Goal: Task Accomplishment & Management: Manage account settings

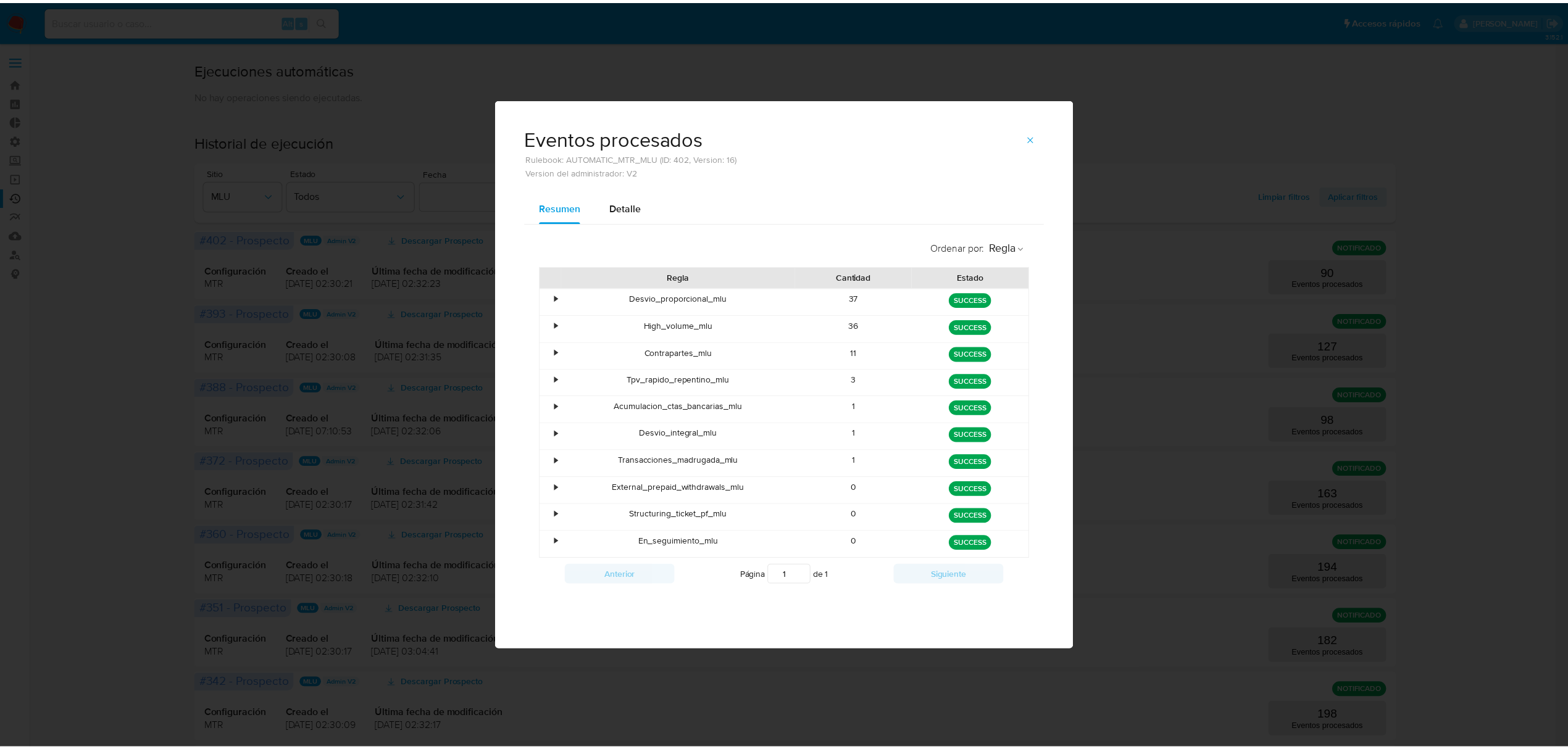
scroll to position [82, 0]
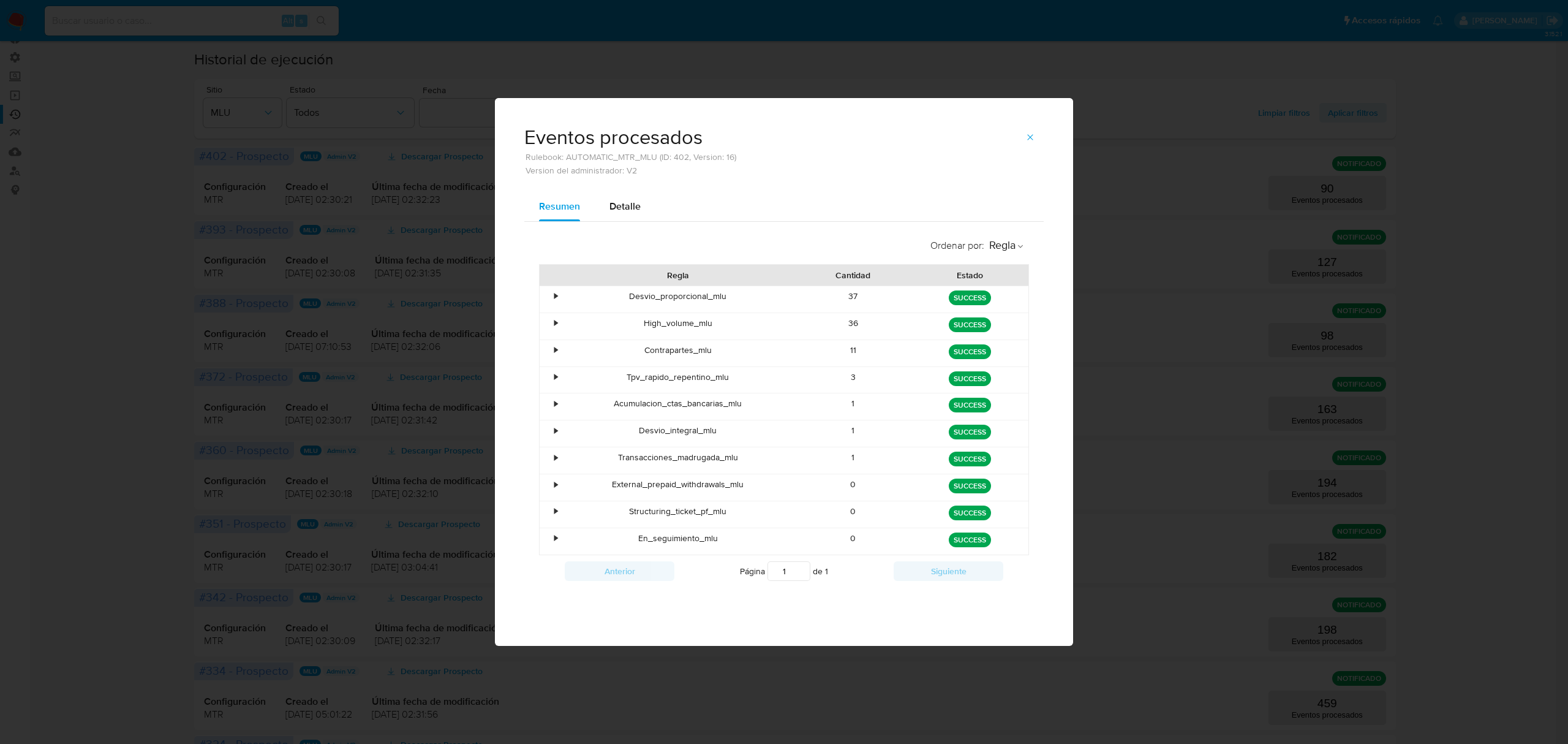
click at [43, 25] on div "Eventos procesados Rulebook: AUTOMATIC_MTR_MLU (ID: 402, Version: 16) Version d…" at bounding box center [784, 372] width 1568 height 744
click at [1019, 135] on div "Eventos procesados Rulebook: AUTOMATIC_MTR_MLU (ID: 402, Version: 16) Version d…" at bounding box center [784, 151] width 520 height 48
click at [1024, 136] on button "button" at bounding box center [1030, 137] width 27 height 20
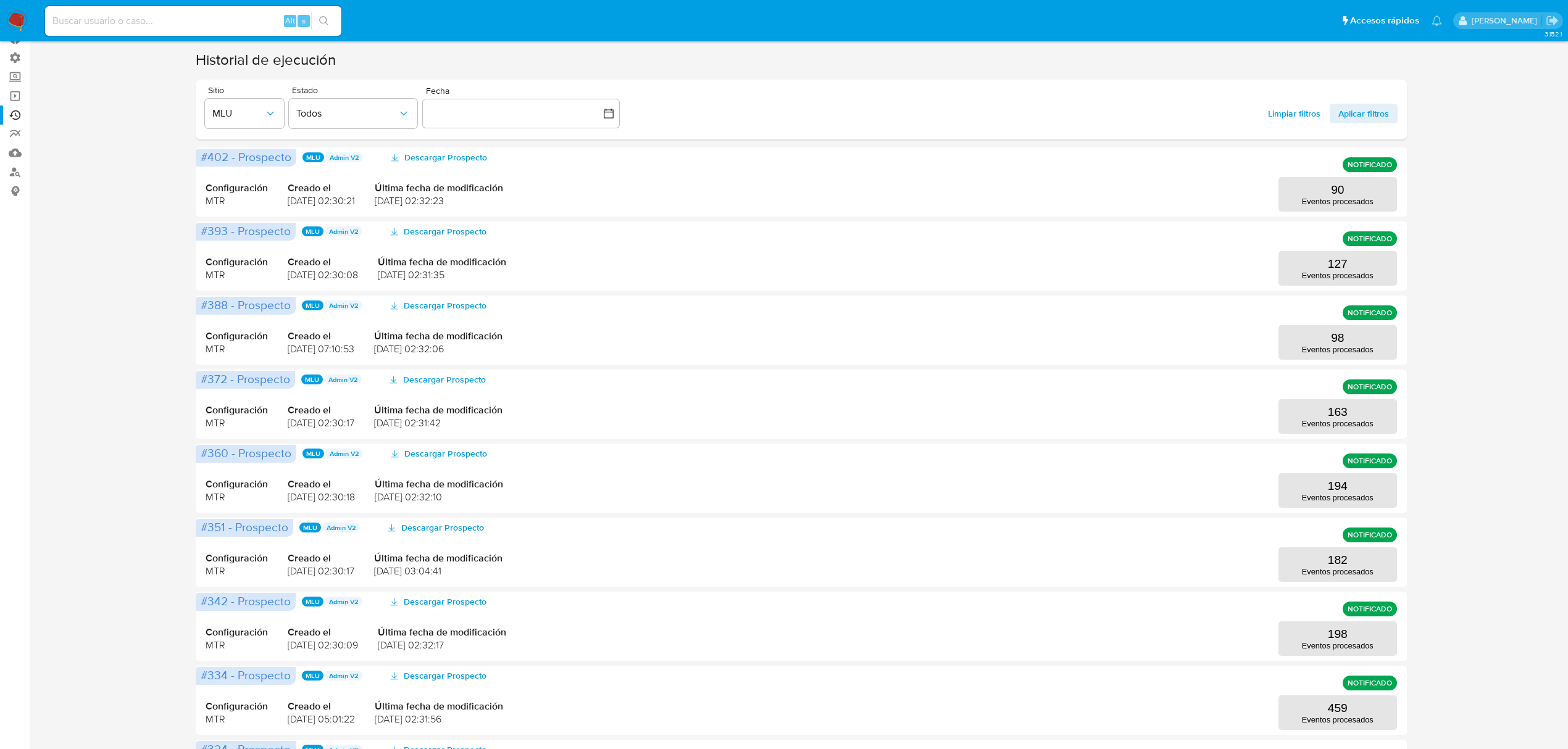
click at [16, 21] on img at bounding box center [16, 21] width 21 height 21
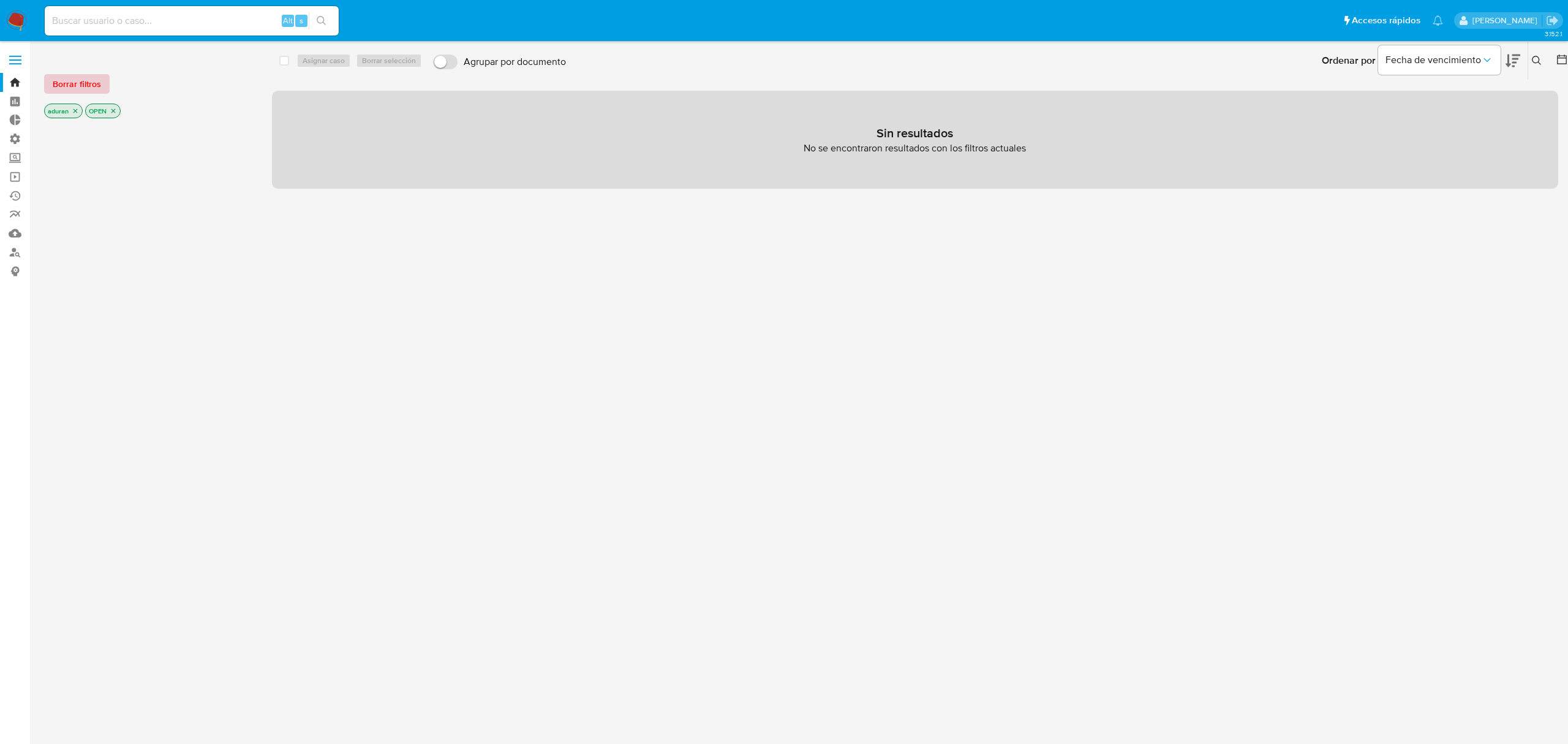
click at [90, 81] on span "Borrar filtros" at bounding box center [77, 84] width 48 height 17
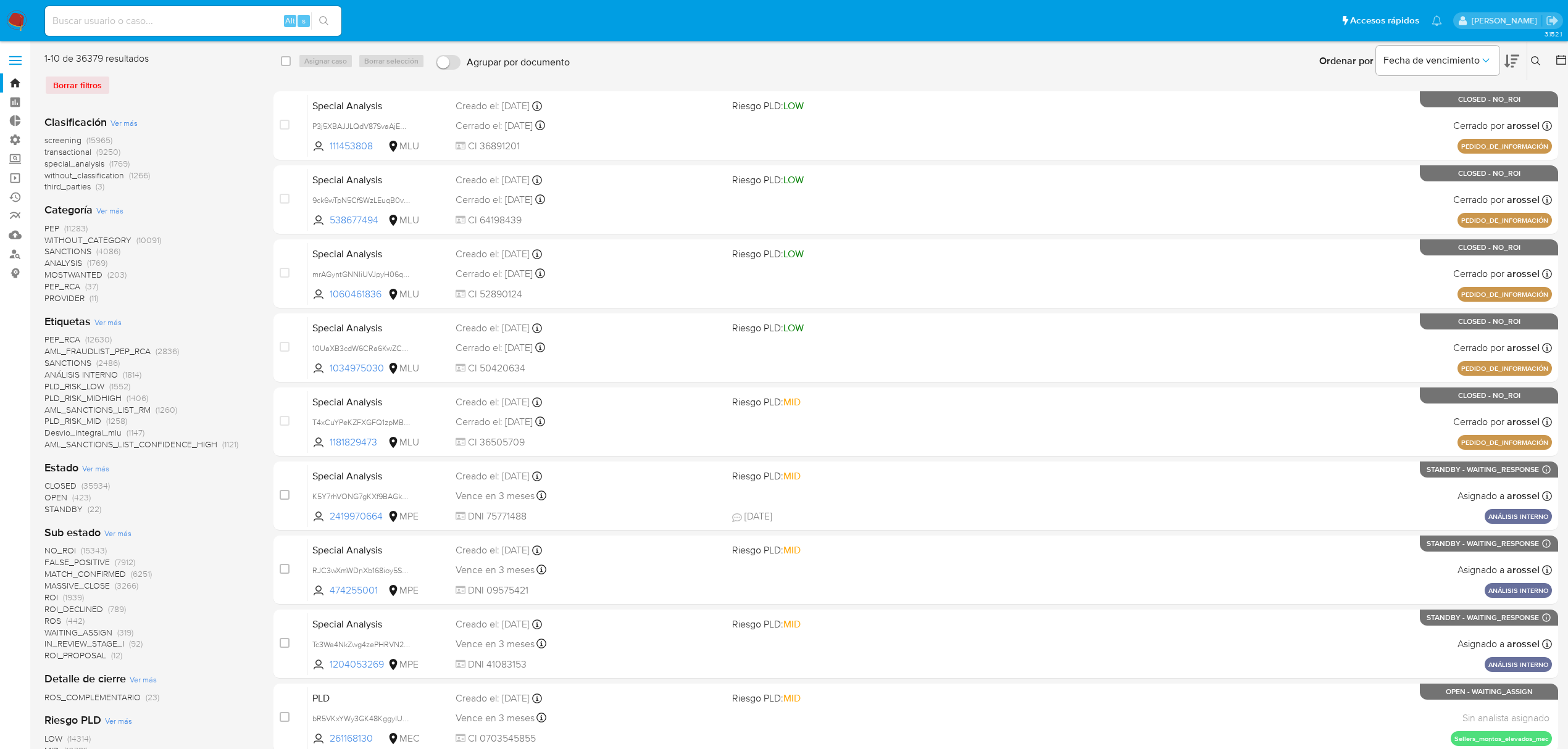
click at [1556, 66] on icon at bounding box center [1561, 59] width 12 height 12
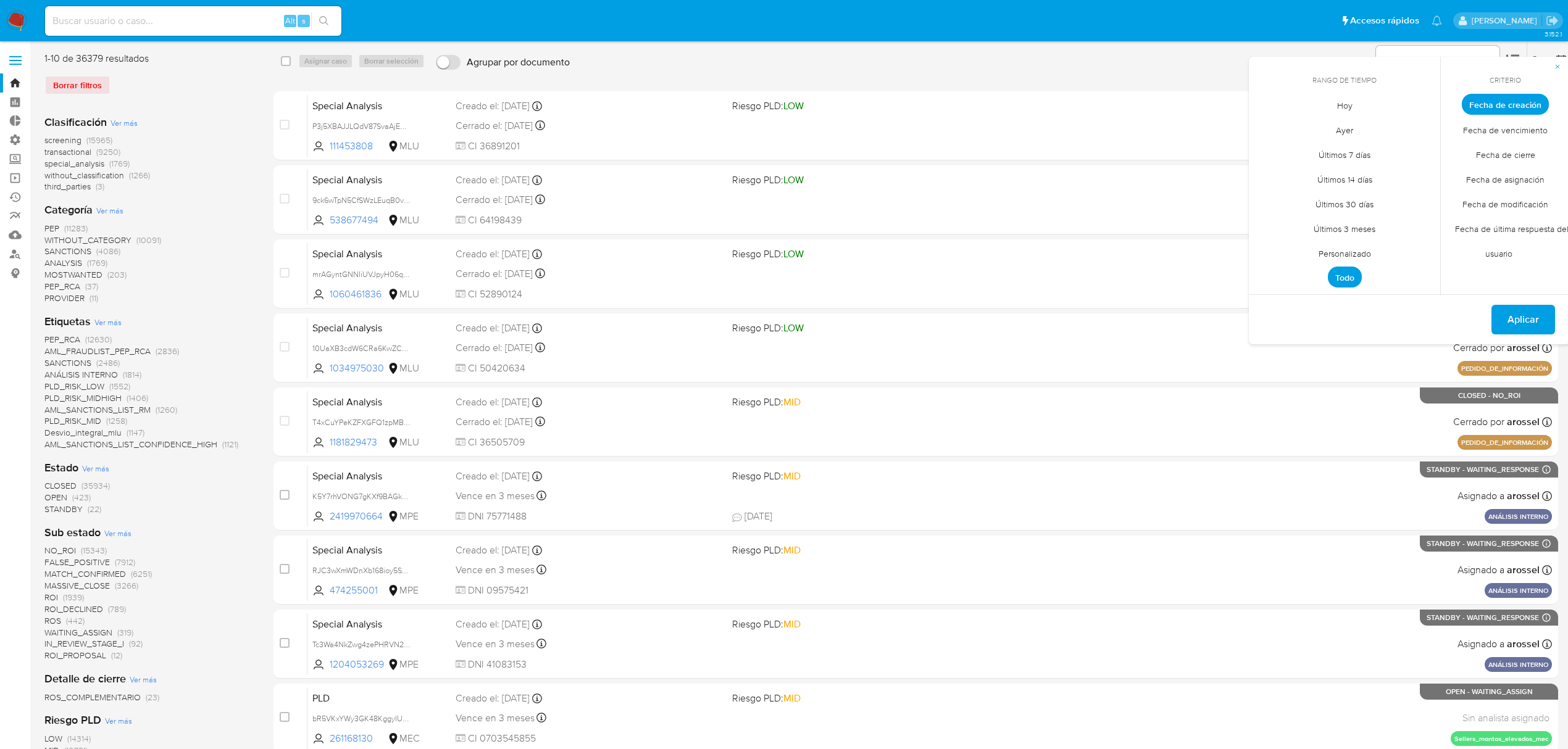
click at [1497, 160] on span "Fecha de cierre" at bounding box center [1506, 154] width 85 height 26
click at [1344, 250] on span "Personalizado" at bounding box center [1345, 253] width 78 height 26
drag, startPoint x: 1278, startPoint y: 122, endPoint x: 1270, endPoint y: 122, distance: 8.0
click at [1274, 122] on div "agosto 2025" at bounding box center [1344, 127] width 168 height 15
click at [1265, 122] on icon "Mes anterior" at bounding box center [1267, 127] width 15 height 15
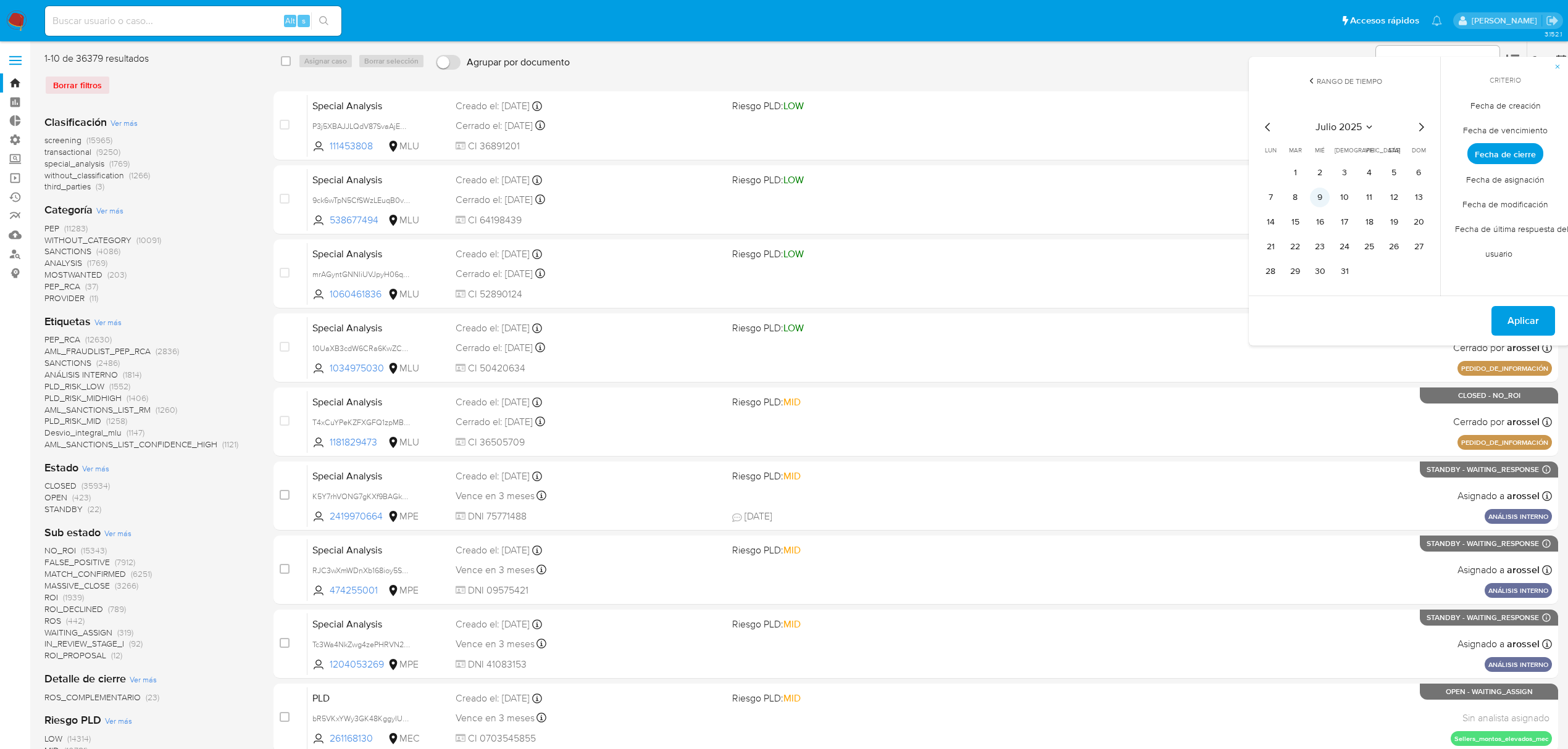
drag, startPoint x: 1299, startPoint y: 174, endPoint x: 1310, endPoint y: 199, distance: 27.3
click at [1299, 173] on button "1" at bounding box center [1295, 173] width 20 height 20
click at [1344, 275] on button "31" at bounding box center [1344, 271] width 20 height 20
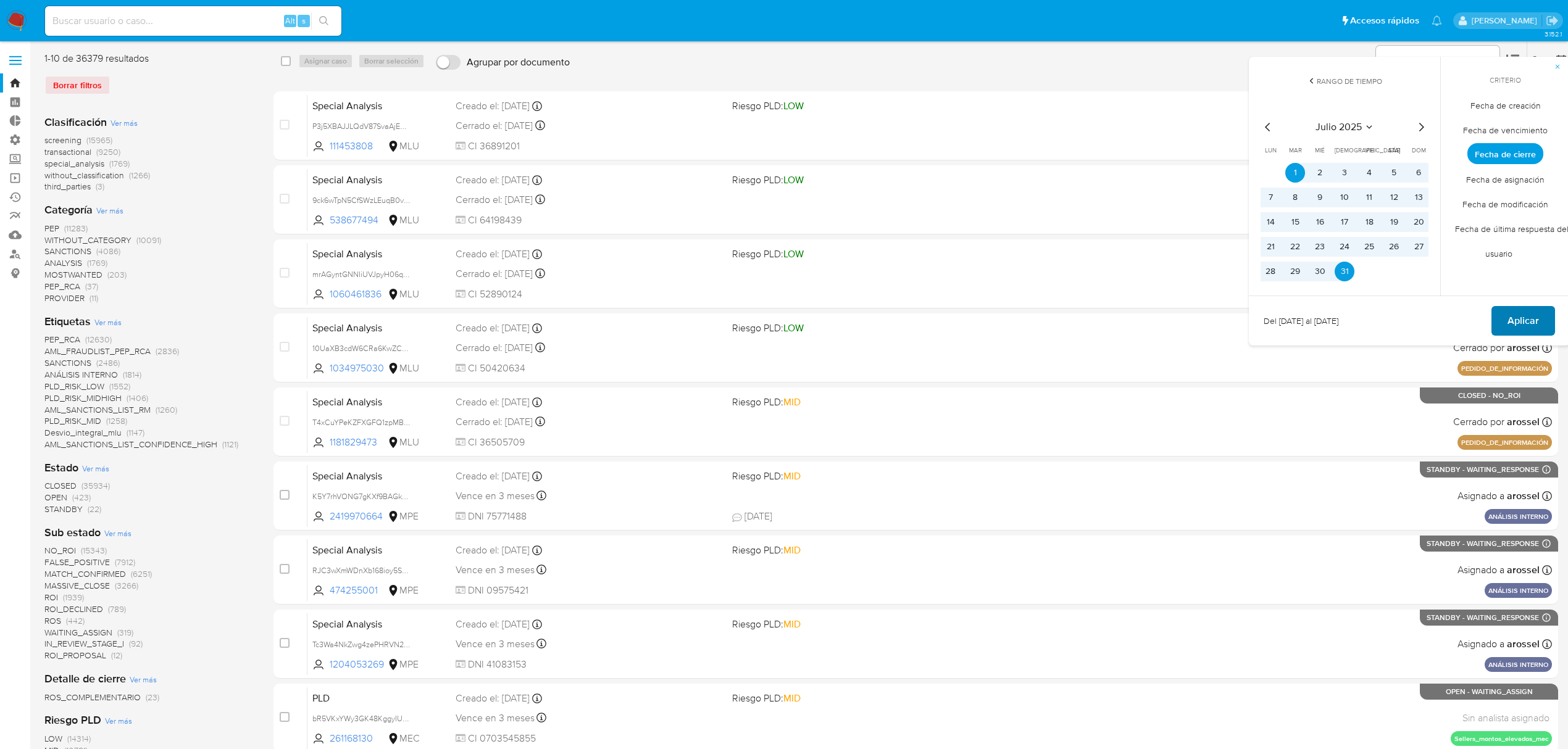
click at [1534, 335] on span "Aplicar" at bounding box center [1523, 321] width 31 height 27
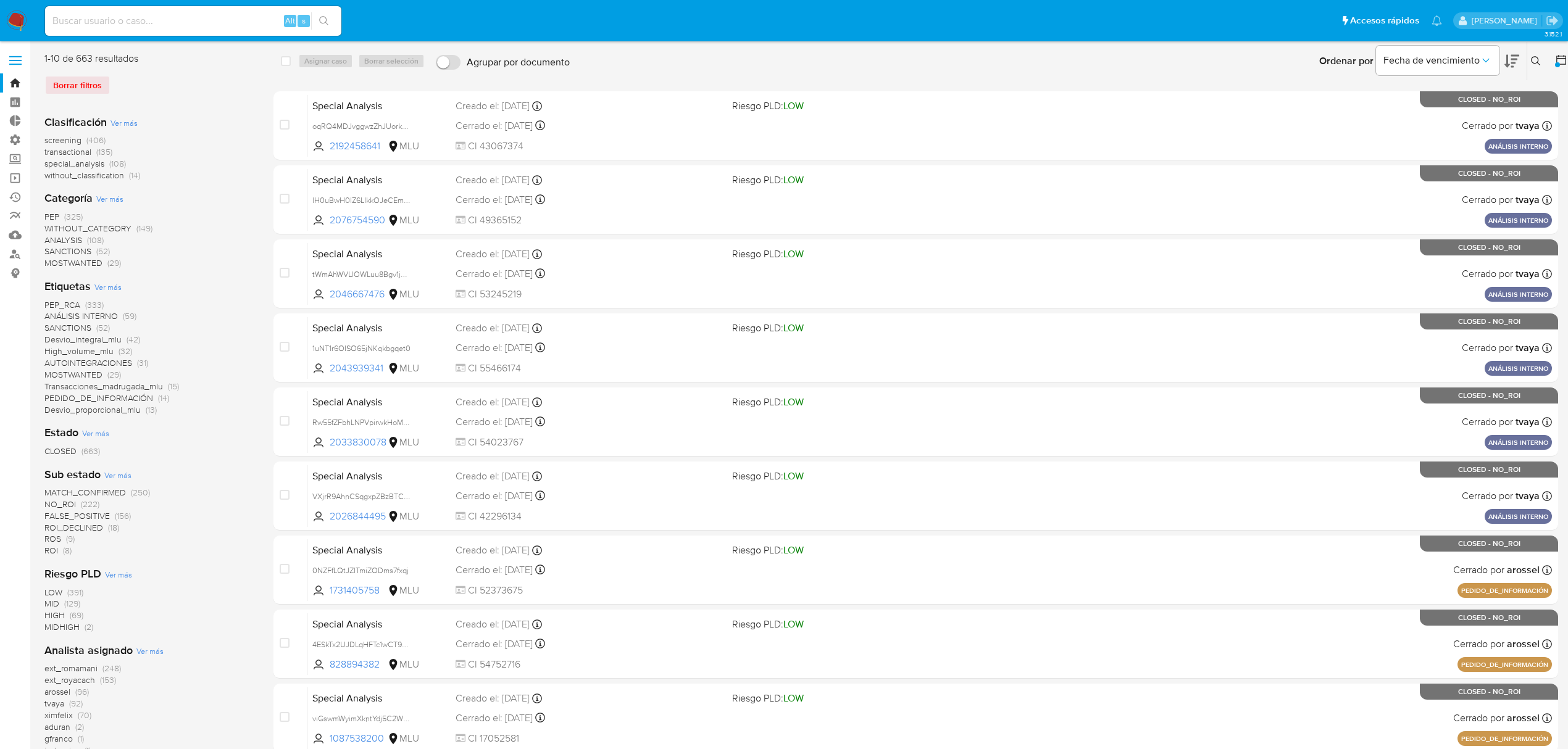
click at [129, 122] on span "Ver más" at bounding box center [124, 123] width 27 height 11
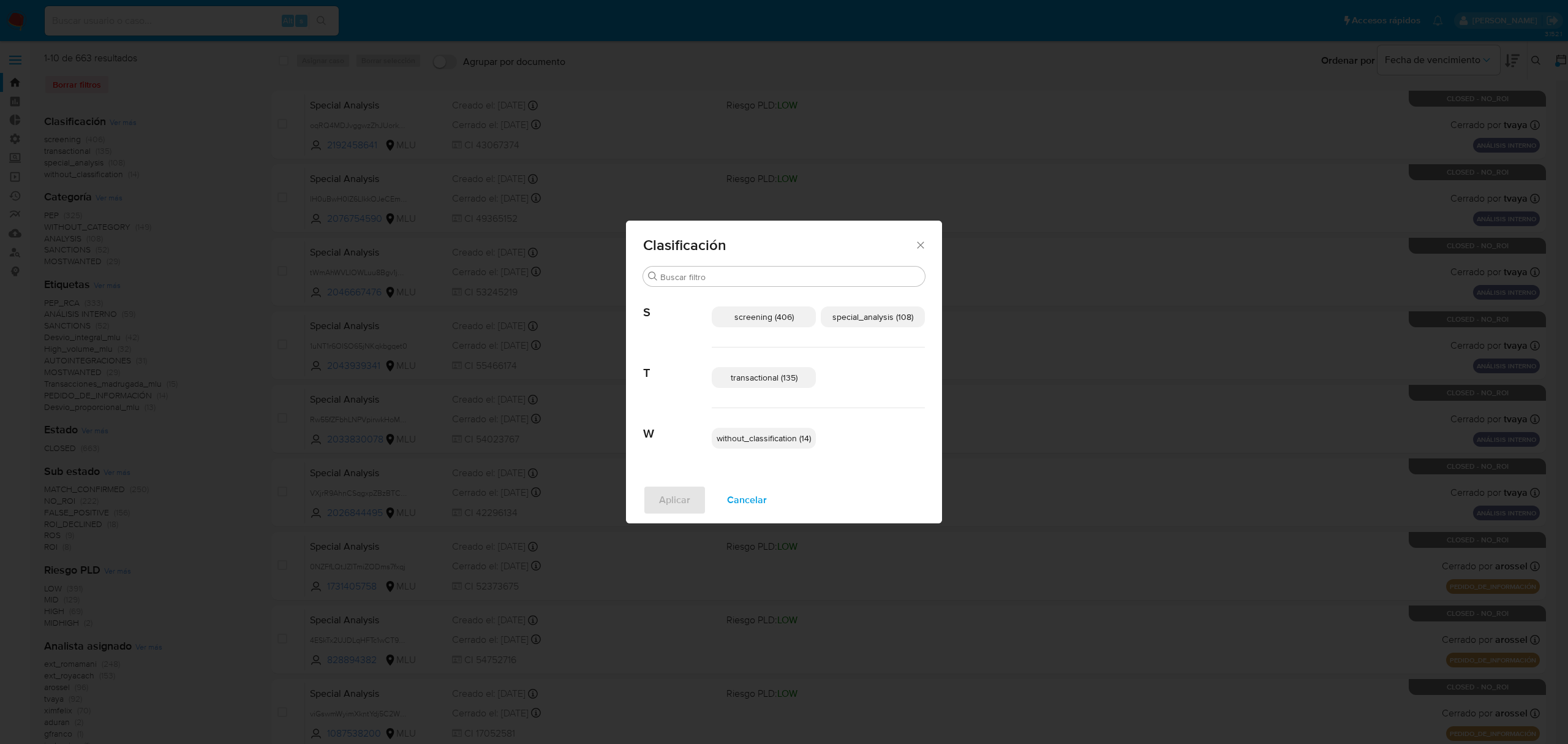
click at [809, 375] on p "transactional (135)" at bounding box center [763, 377] width 104 height 21
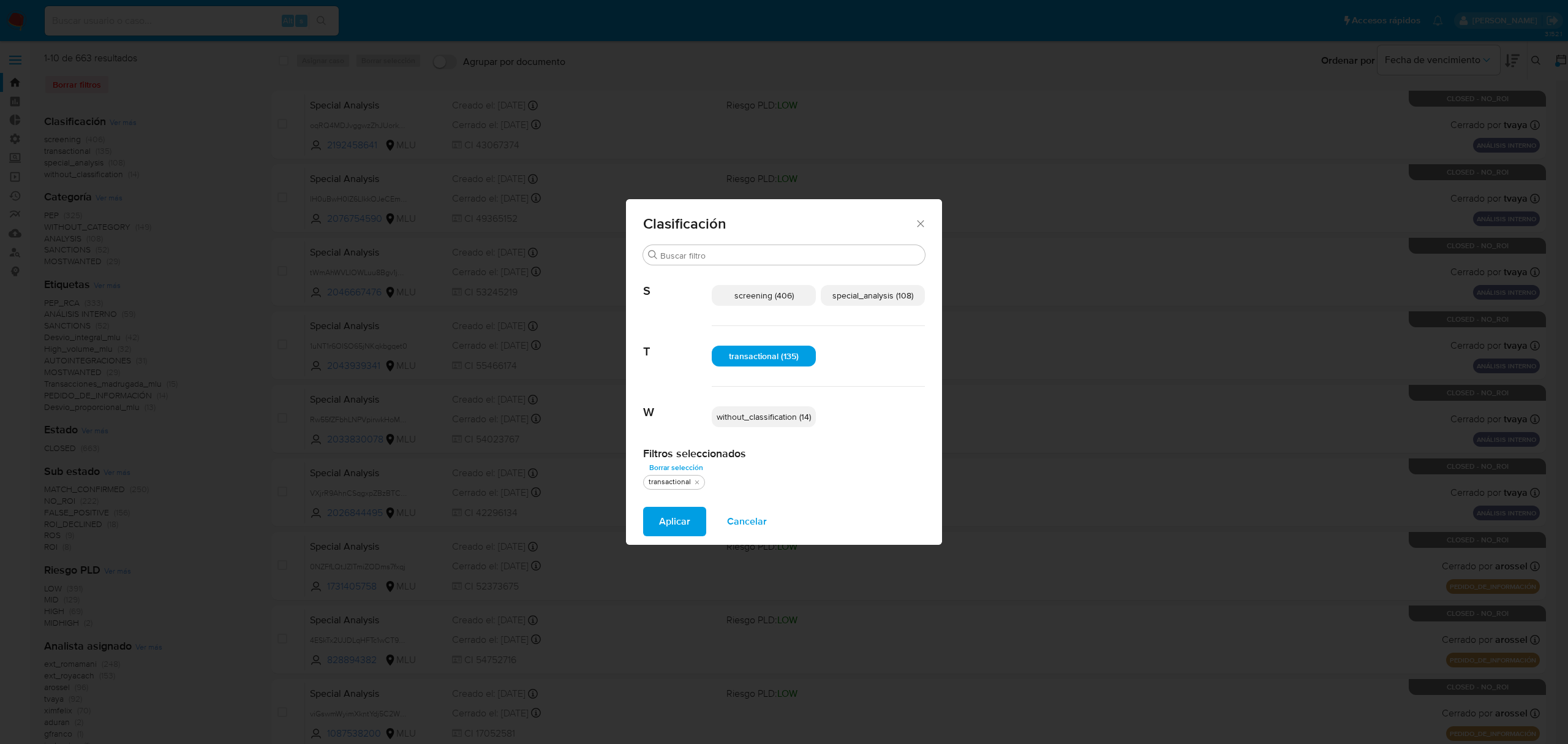
click at [885, 286] on p "special_analysis (108)" at bounding box center [872, 295] width 104 height 21
click at [672, 511] on span "Aplicar" at bounding box center [674, 521] width 31 height 27
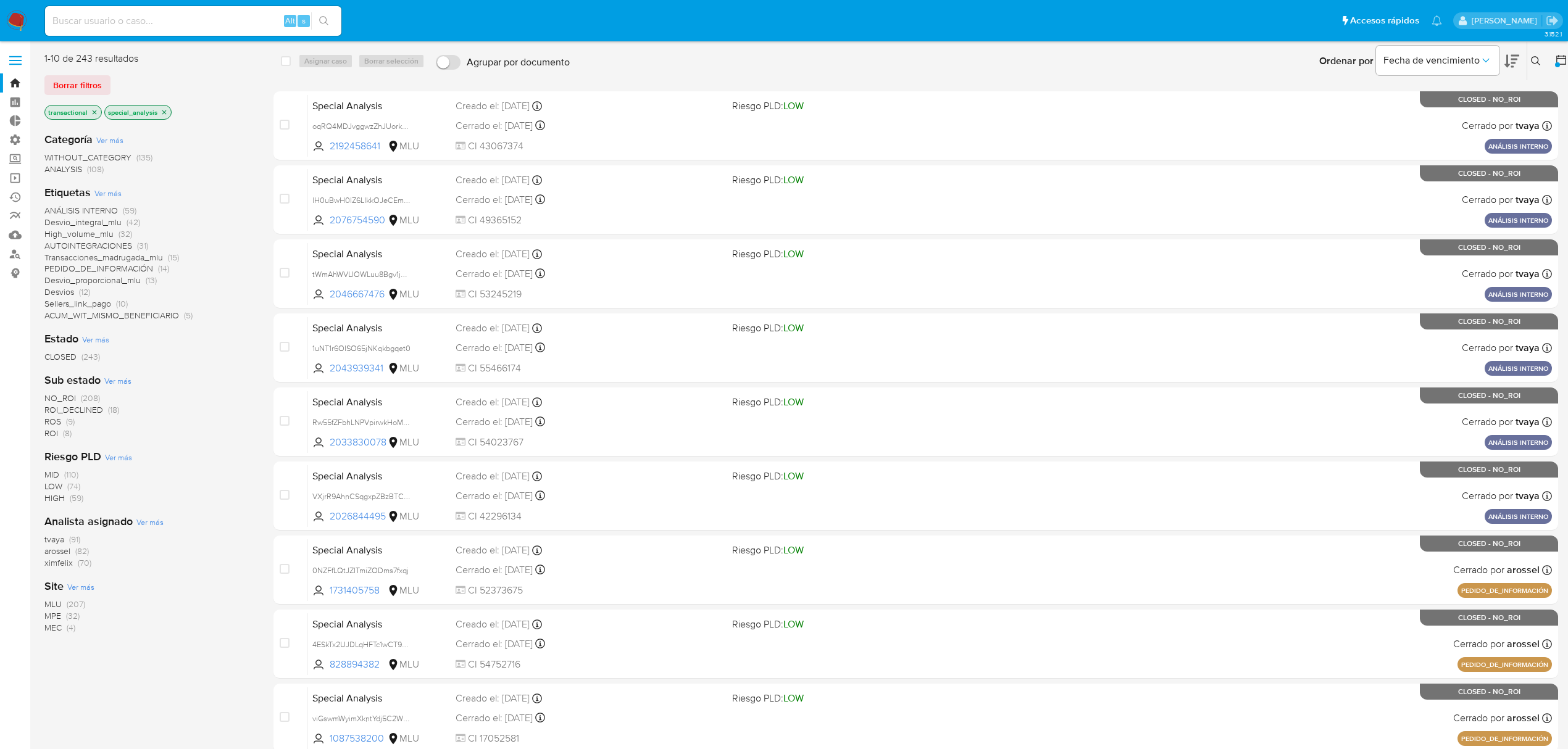
click at [93, 111] on icon "close-filter" at bounding box center [95, 112] width 4 height 4
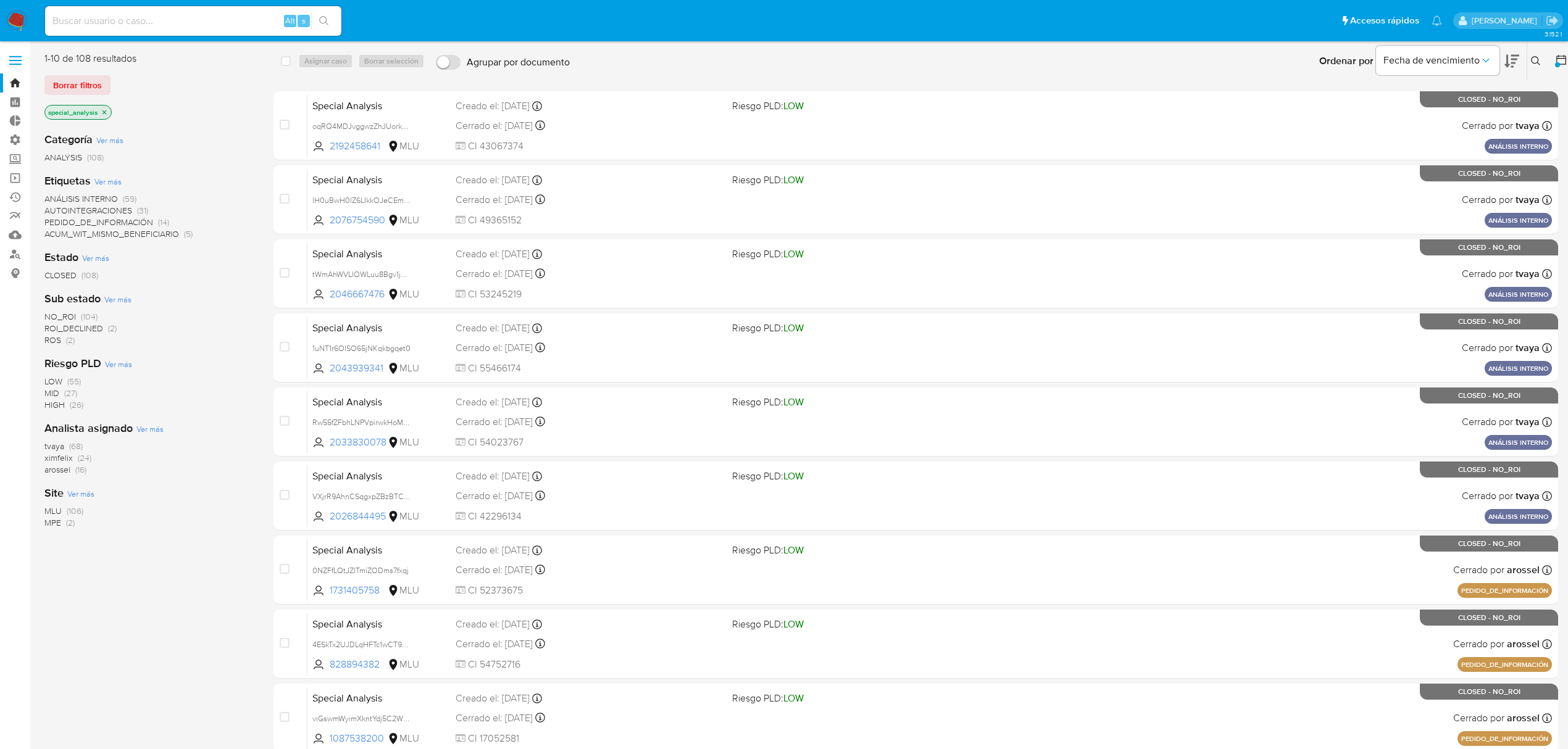
click at [104, 112] on icon "close-filter" at bounding box center [105, 112] width 4 height 4
